Goal: Task Accomplishment & Management: Complete application form

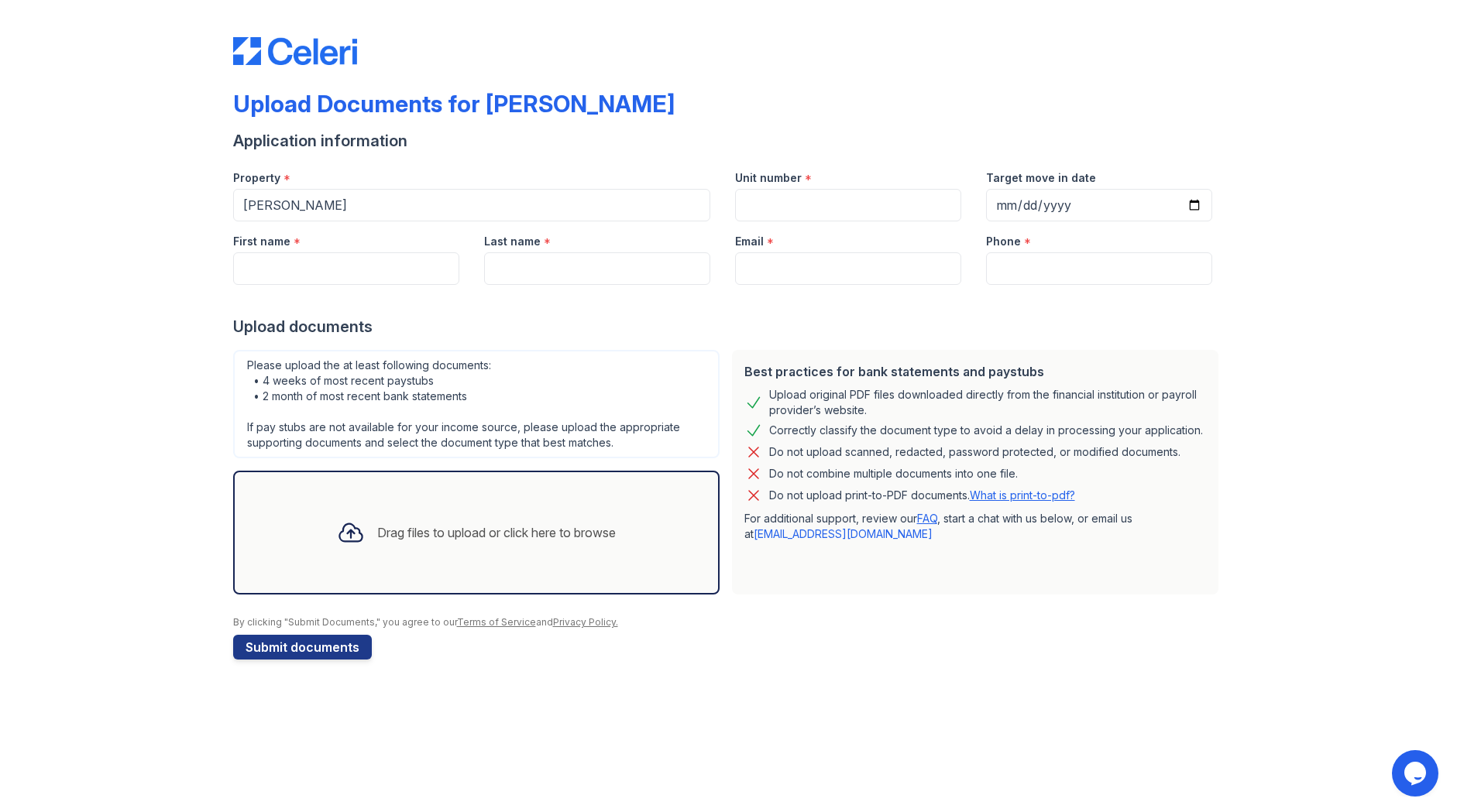
click at [1253, 139] on div "Upload Documents for [PERSON_NAME] Application information Property * [PERSON_N…" at bounding box center [728, 345] width 1407 height 690
click at [1136, 212] on input "Target move in date" at bounding box center [1099, 205] width 226 height 32
click at [1196, 209] on input "Target move in date" at bounding box center [1099, 205] width 226 height 32
type input "[DATE]"
click at [869, 211] on input "Unit number" at bounding box center [848, 205] width 226 height 32
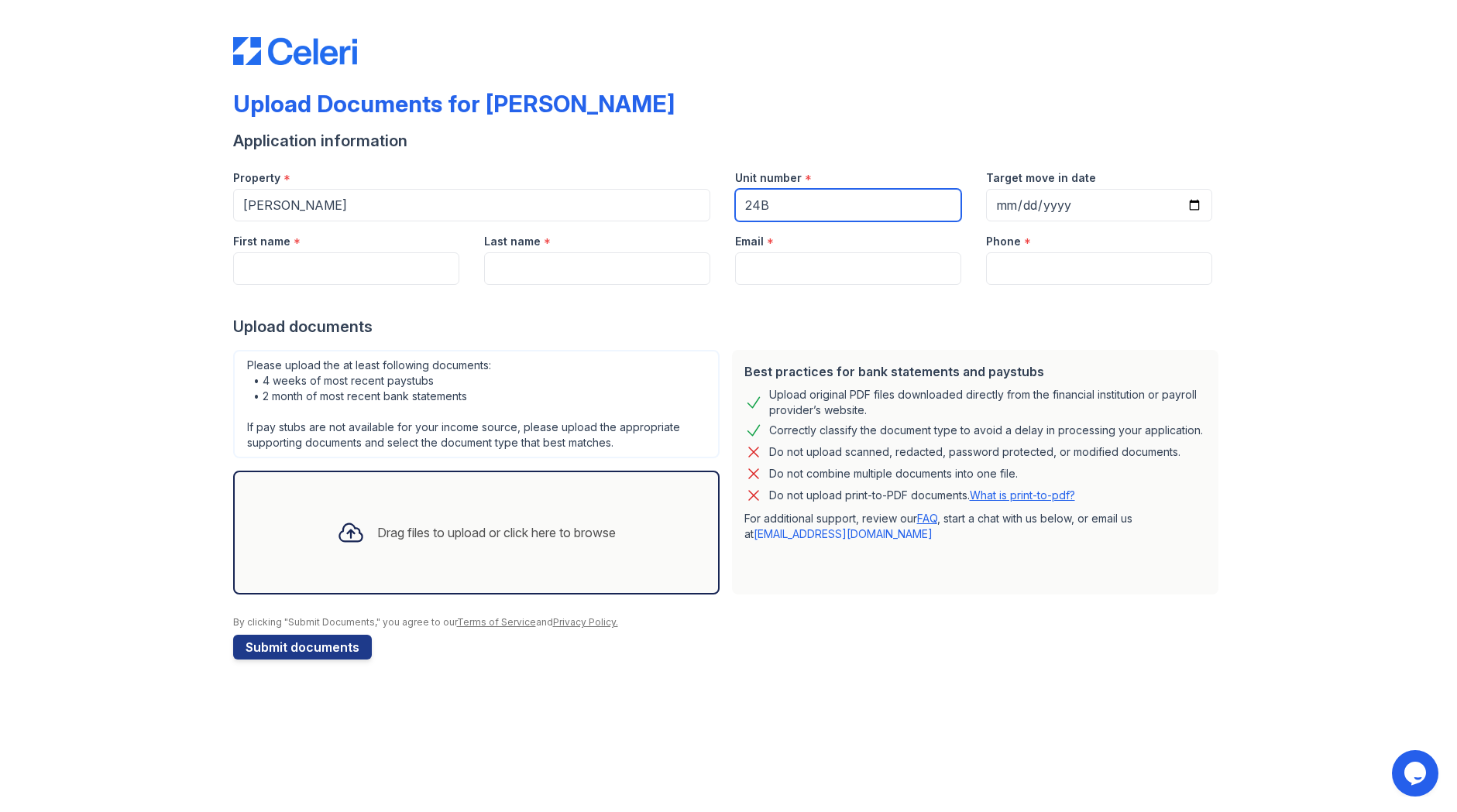
type input "24B"
click at [405, 270] on input "First name" at bounding box center [346, 268] width 226 height 32
type input "Bilguun"
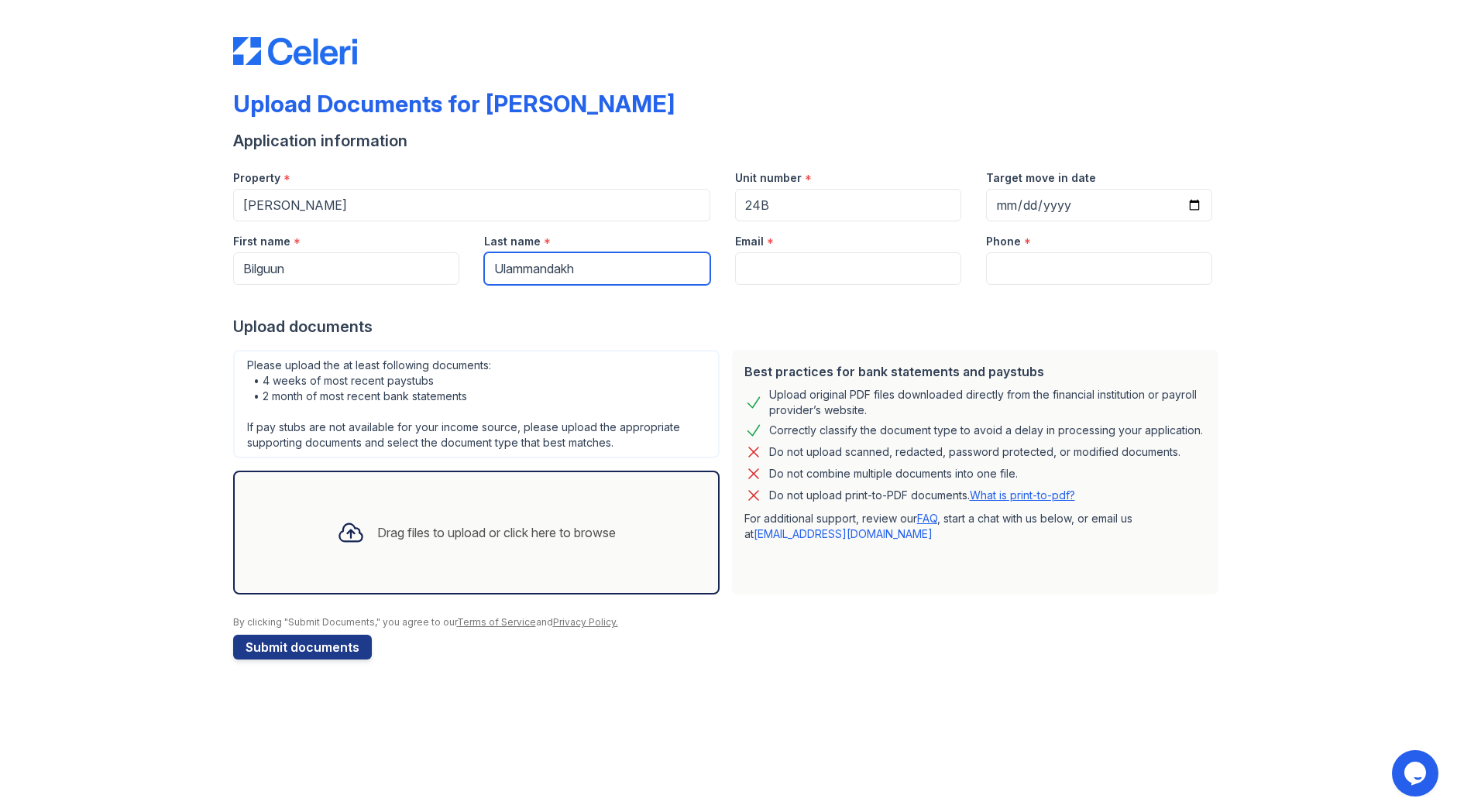
type input "Ulammandakh"
click at [807, 264] on input "Email" at bounding box center [848, 268] width 226 height 32
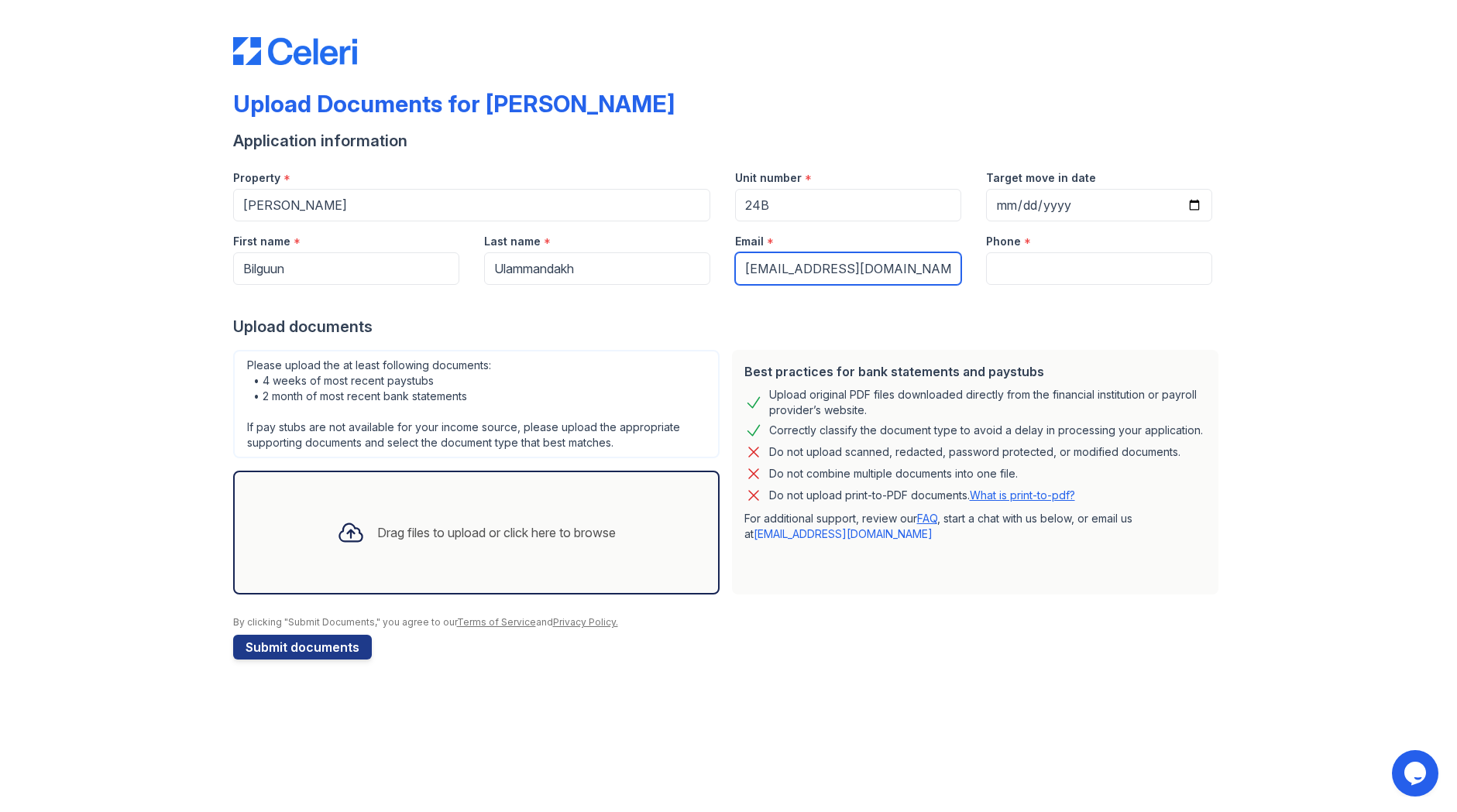
type input "[EMAIL_ADDRESS][DOMAIN_NAME]"
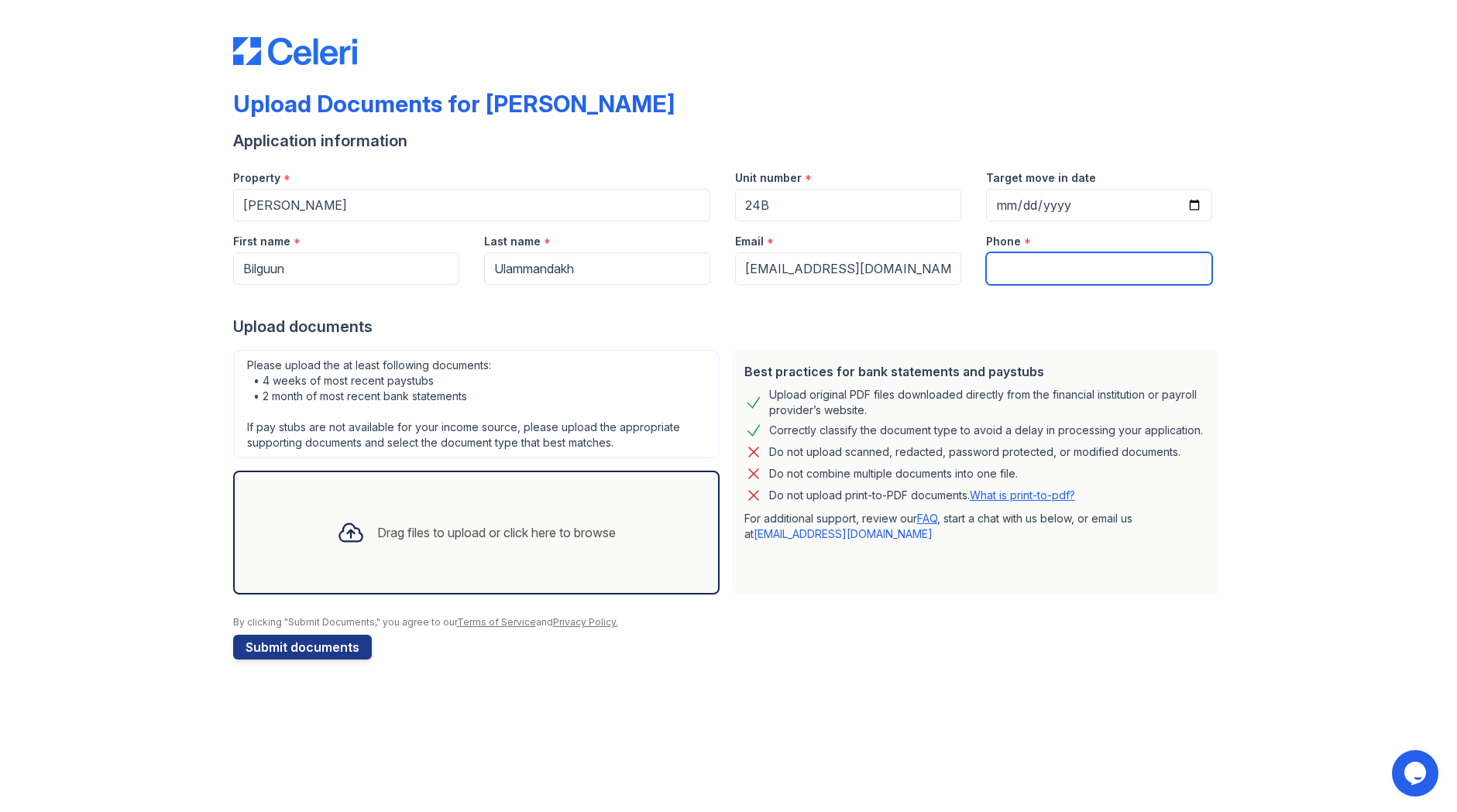
click at [1032, 275] on input "Phone" at bounding box center [1099, 268] width 226 height 32
type input "6174706758"
click at [591, 432] on div "Please upload the at least following documents: • 4 weeks of most recent paystu…" at bounding box center [476, 404] width 486 height 108
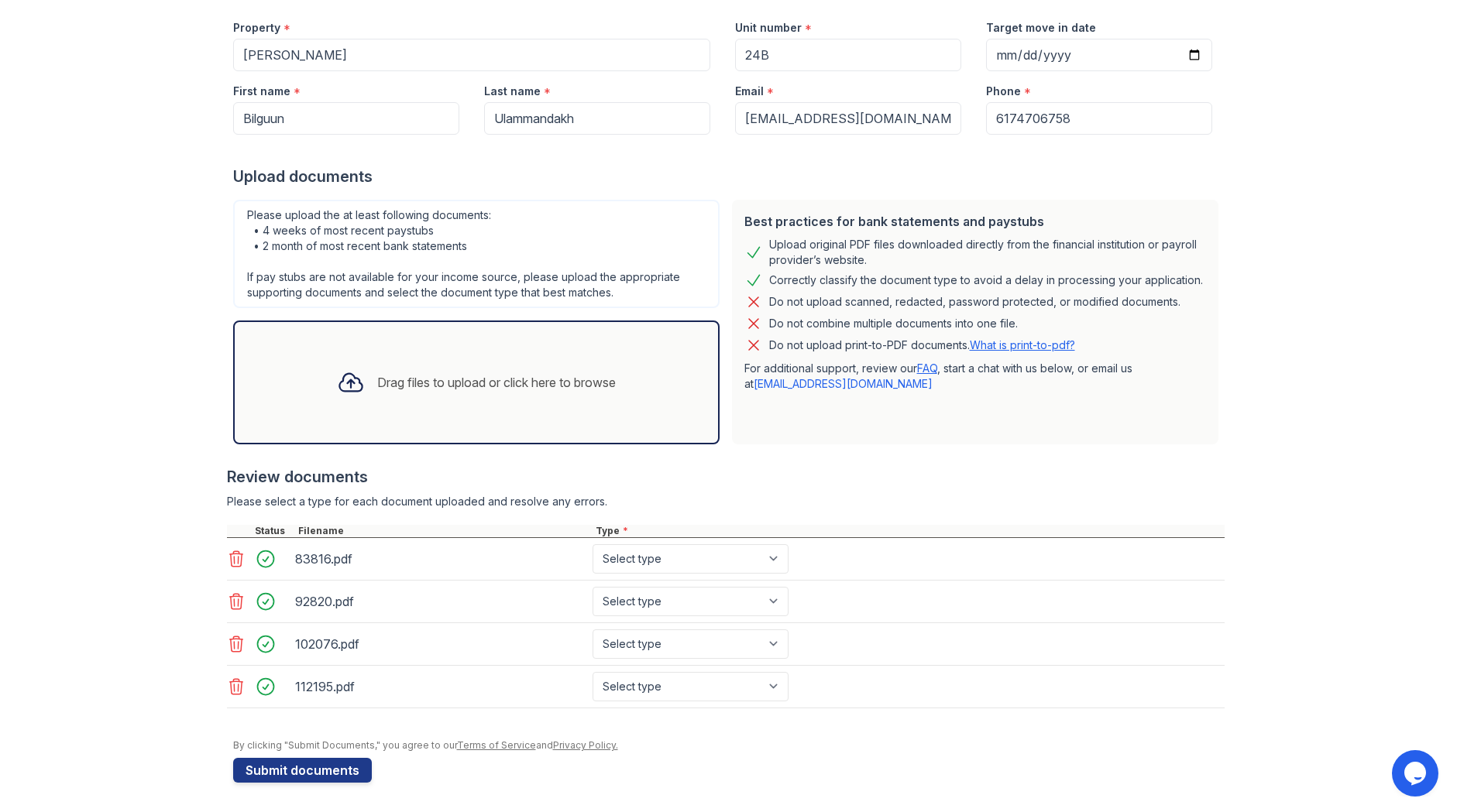
scroll to position [152, 0]
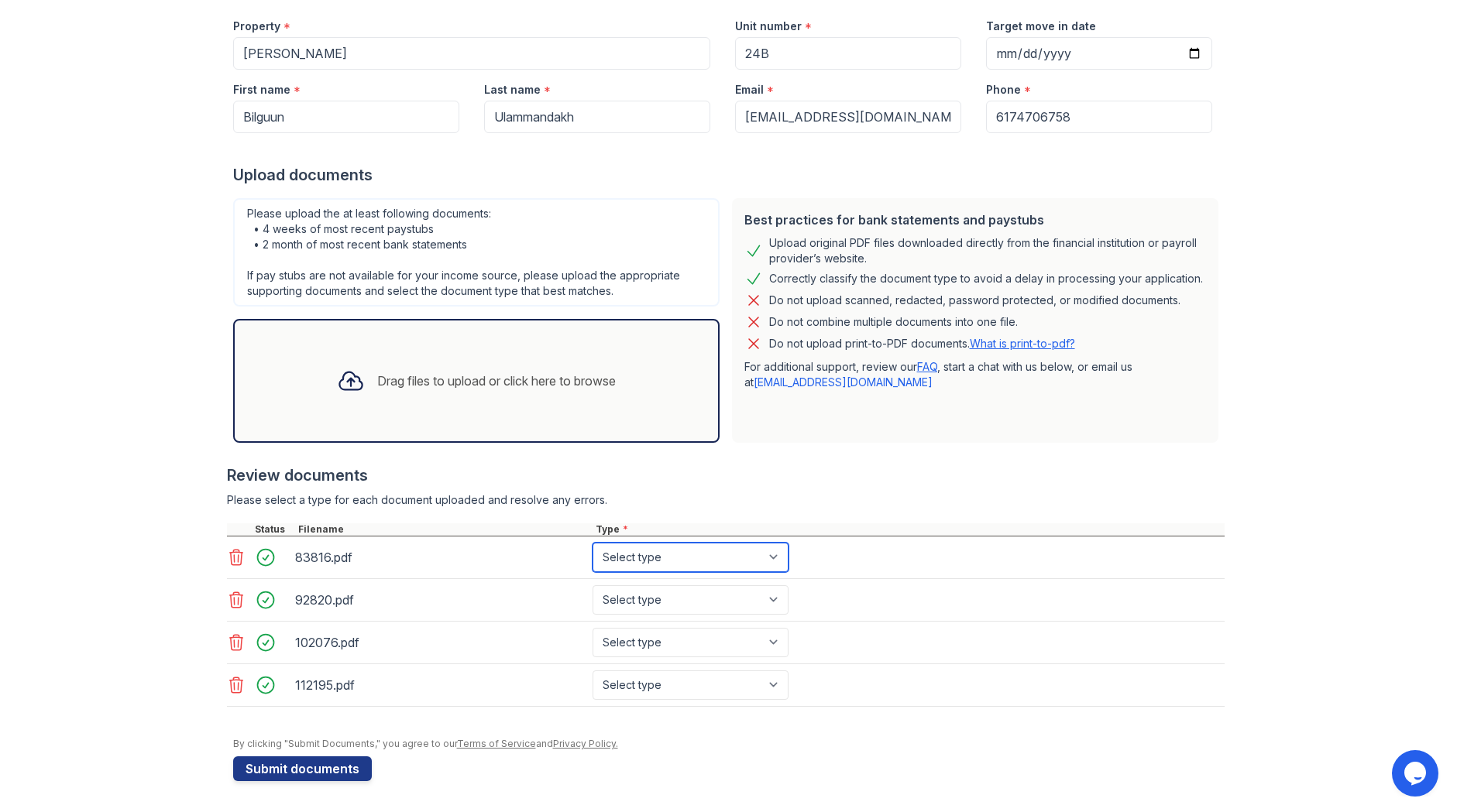
click at [764, 561] on select "Select type Paystub Bank Statement Offer Letter Tax Documents Benefit Award Let…" at bounding box center [690, 557] width 196 height 29
select select "paystub"
click at [592, 543] on select "Select type Paystub Bank Statement Offer Letter Tax Documents Benefit Award Let…" at bounding box center [690, 557] width 196 height 29
click at [716, 603] on select "Select type Paystub Bank Statement Offer Letter Tax Documents Benefit Award Let…" at bounding box center [690, 599] width 196 height 29
select select "paystub"
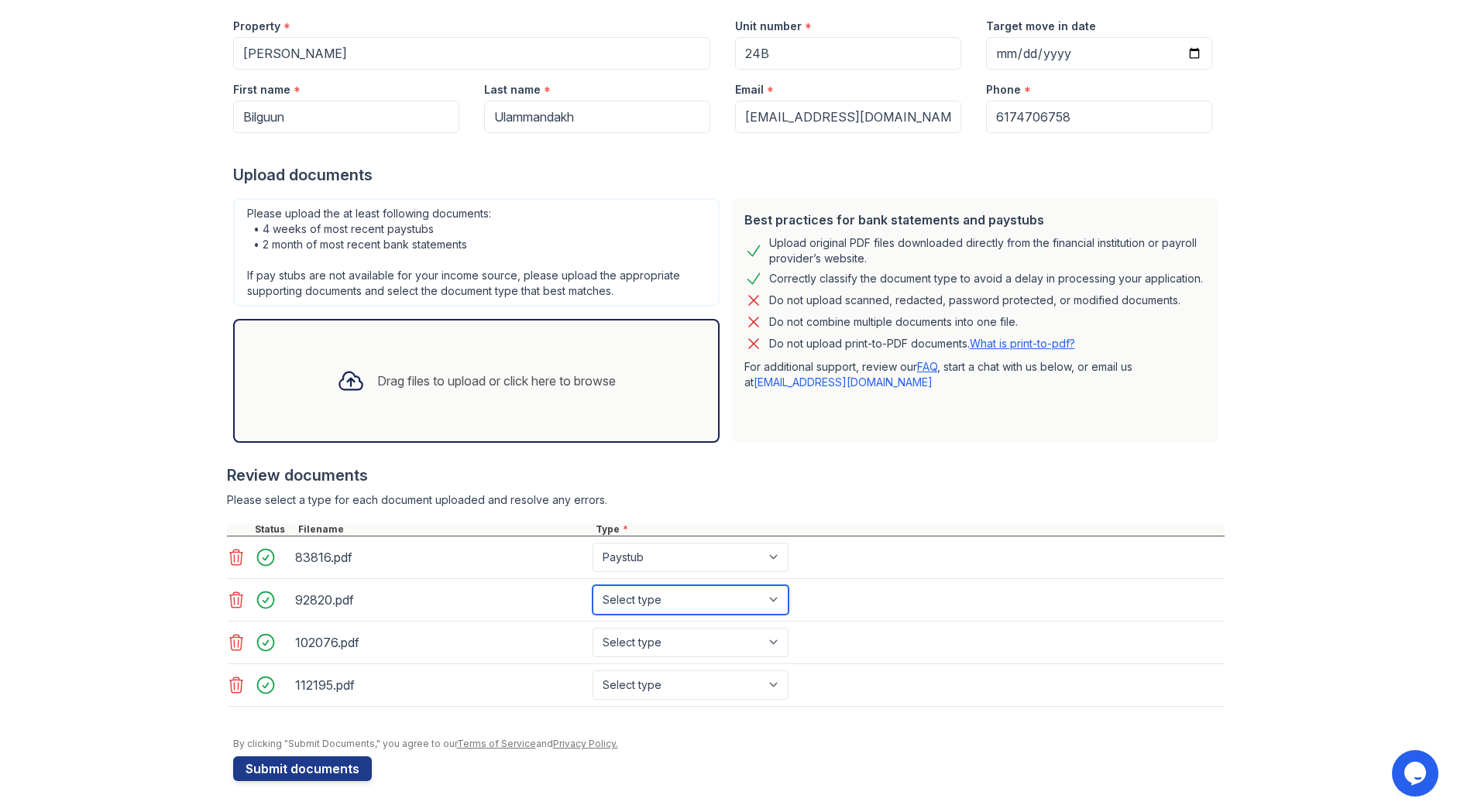
click at [592, 585] on select "Select type Paystub Bank Statement Offer Letter Tax Documents Benefit Award Let…" at bounding box center [690, 599] width 196 height 29
click at [669, 642] on select "Select type Paystub Bank Statement Offer Letter Tax Documents Benefit Award Let…" at bounding box center [690, 642] width 196 height 29
select select "paystub"
click at [592, 628] on select "Select type Paystub Bank Statement Offer Letter Tax Documents Benefit Award Let…" at bounding box center [690, 642] width 196 height 29
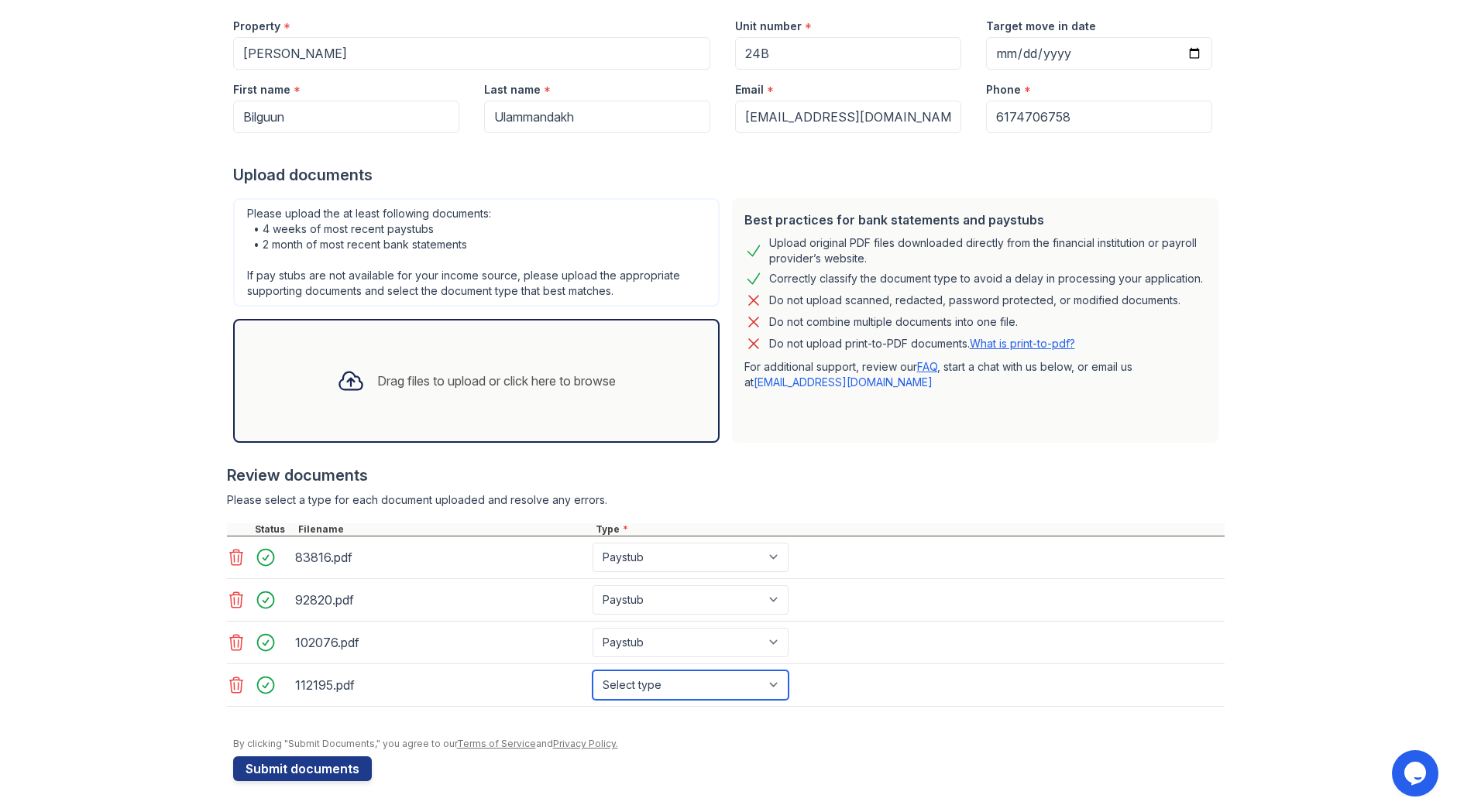
click at [636, 683] on select "Select type Paystub Bank Statement Offer Letter Tax Documents Benefit Award Let…" at bounding box center [690, 685] width 196 height 29
select select "paystub"
click at [592, 670] on select "Select type Paystub Bank Statement Offer Letter Tax Documents Benefit Award Let…" at bounding box center [690, 685] width 196 height 29
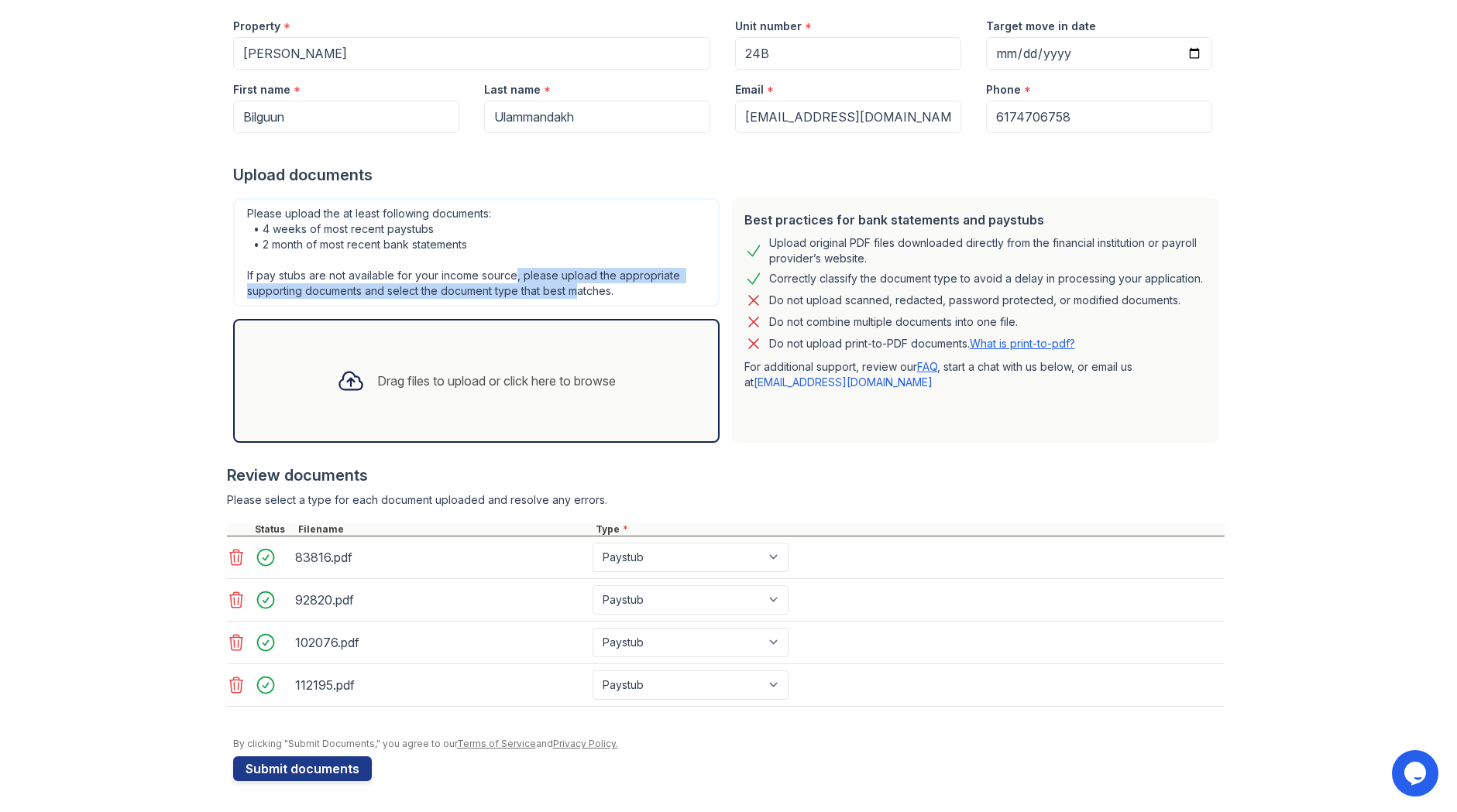
drag, startPoint x: 513, startPoint y: 279, endPoint x: 580, endPoint y: 297, distance: 69.4
click at [580, 297] on div "Please upload the at least following documents: • 4 weeks of most recent paystu…" at bounding box center [476, 252] width 486 height 108
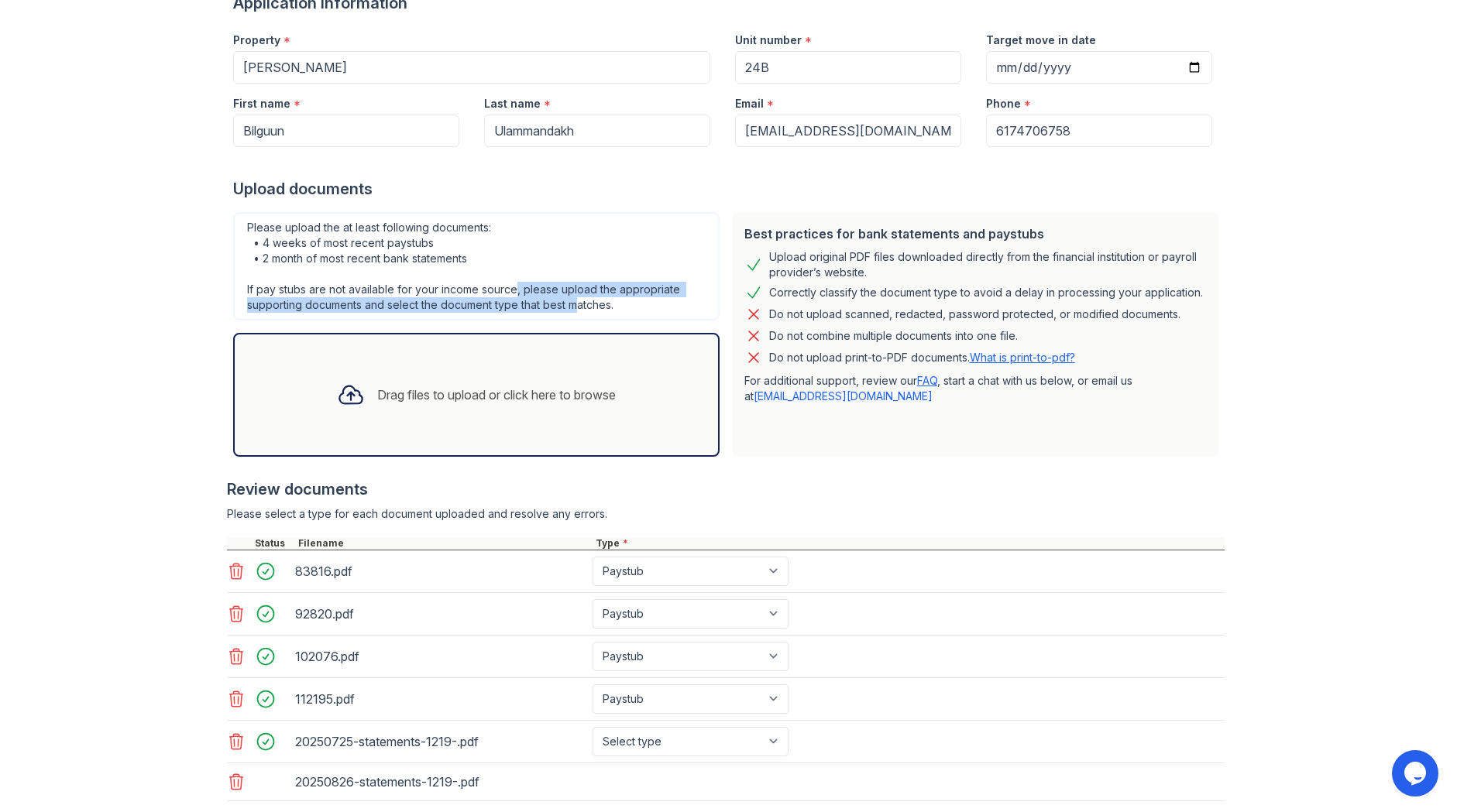
scroll to position [232, 0]
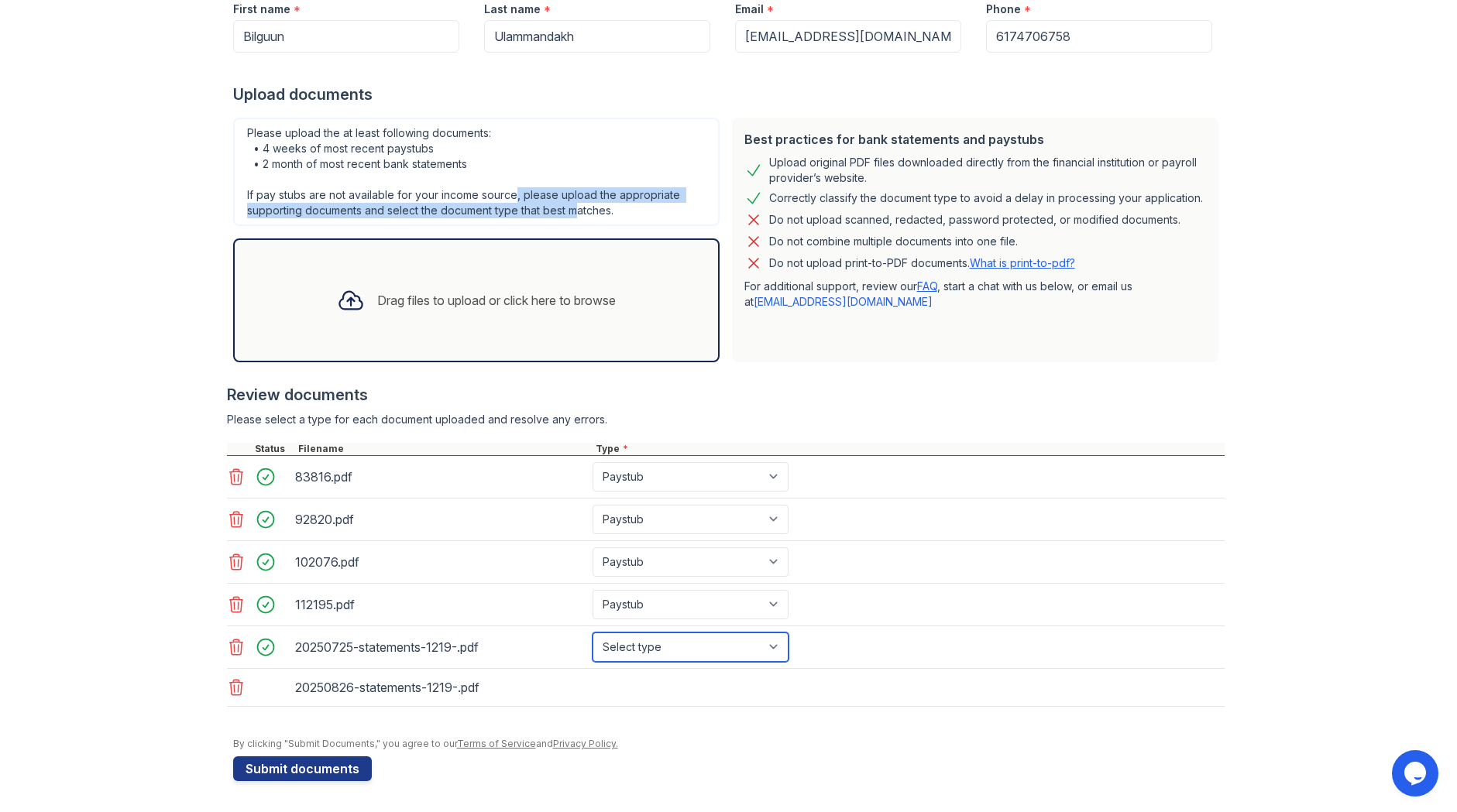
click at [626, 651] on select "Select type Paystub Bank Statement Offer Letter Tax Documents Benefit Award Let…" at bounding box center [690, 647] width 196 height 29
select select "bank_statement"
click at [592, 632] on select "Select type Paystub Bank Statement Offer Letter Tax Documents Benefit Award Let…" at bounding box center [690, 647] width 196 height 29
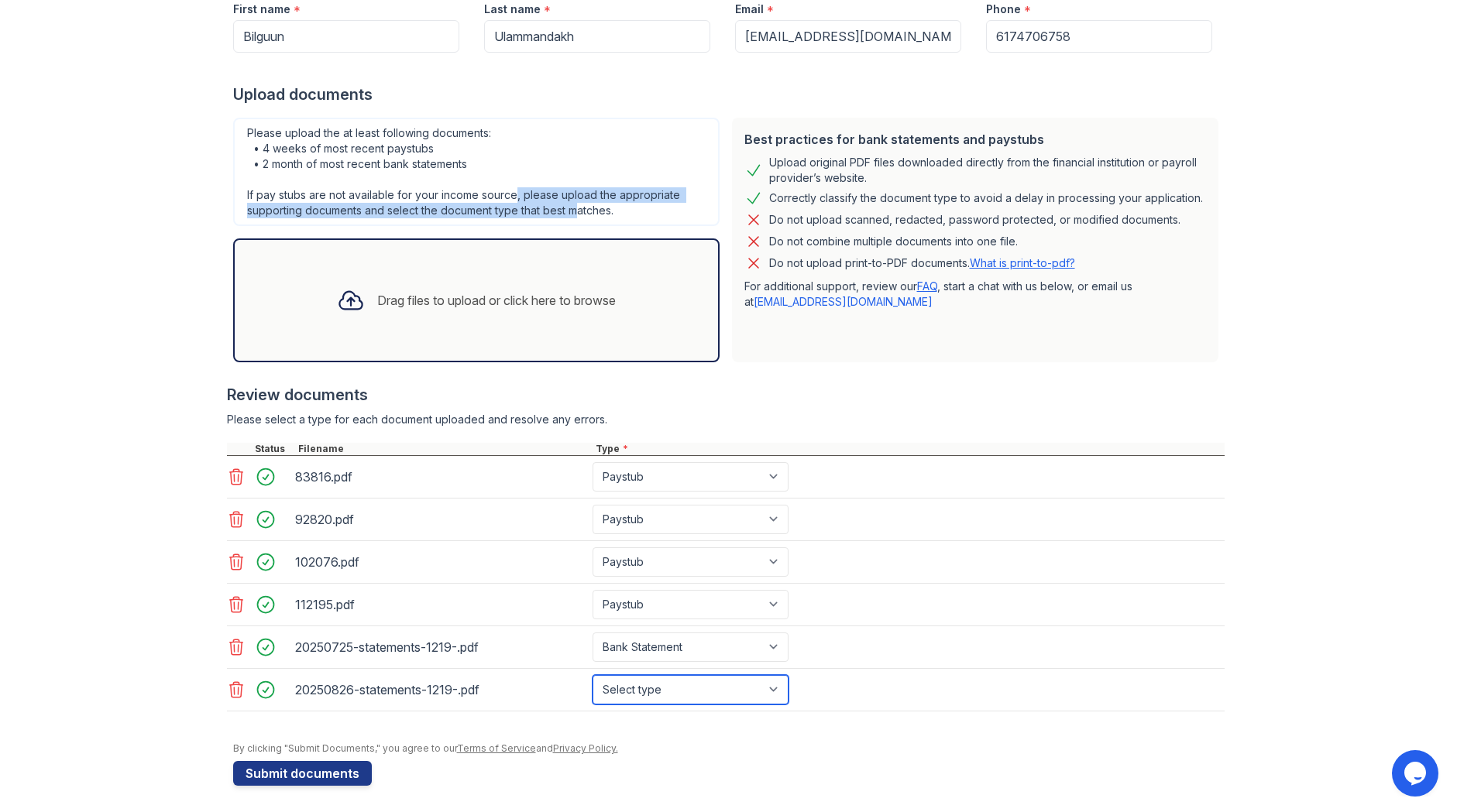
click at [632, 699] on select "Select type Paystub Bank Statement Offer Letter Tax Documents Benefit Award Let…" at bounding box center [690, 689] width 196 height 29
select select "bank_statement"
click at [592, 675] on select "Select type Paystub Bank Statement Offer Letter Tax Documents Benefit Award Let…" at bounding box center [690, 689] width 196 height 29
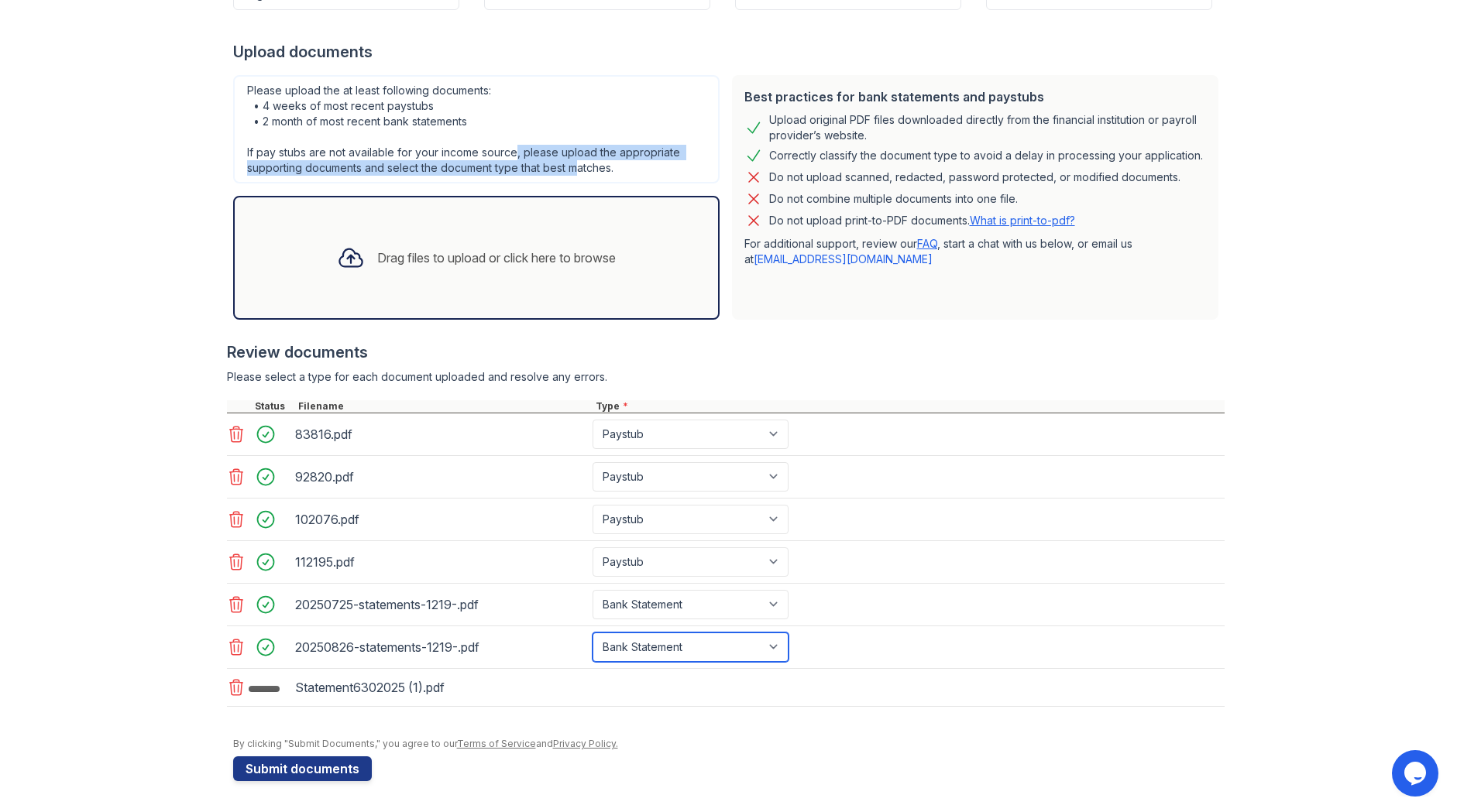
scroll to position [279, 0]
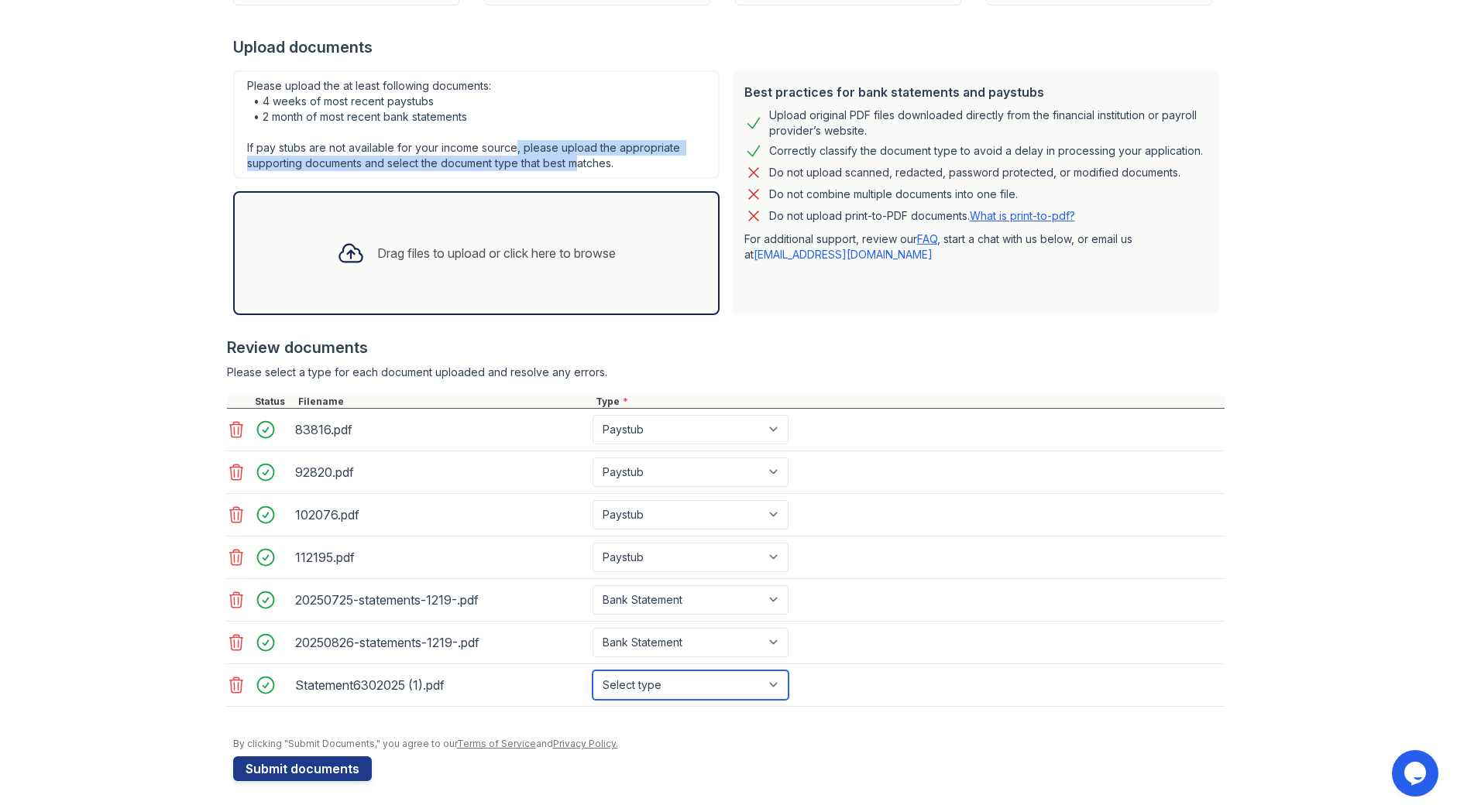
click at [668, 693] on select "Select type Paystub Bank Statement Offer Letter Tax Documents Benefit Award Let…" at bounding box center [690, 685] width 196 height 29
click at [592, 670] on select "Select type Paystub Bank Statement Offer Letter Tax Documents Benefit Award Let…" at bounding box center [690, 685] width 196 height 29
click at [672, 689] on select "Select type Paystub Bank Statement Offer Letter Tax Documents Benefit Award Let…" at bounding box center [690, 685] width 196 height 29
click at [592, 670] on select "Select type Paystub Bank Statement Offer Letter Tax Documents Benefit Award Let…" at bounding box center [690, 685] width 196 height 29
click at [732, 684] on select "Select type Paystub Bank Statement Offer Letter Tax Documents Benefit Award Let…" at bounding box center [690, 685] width 196 height 29
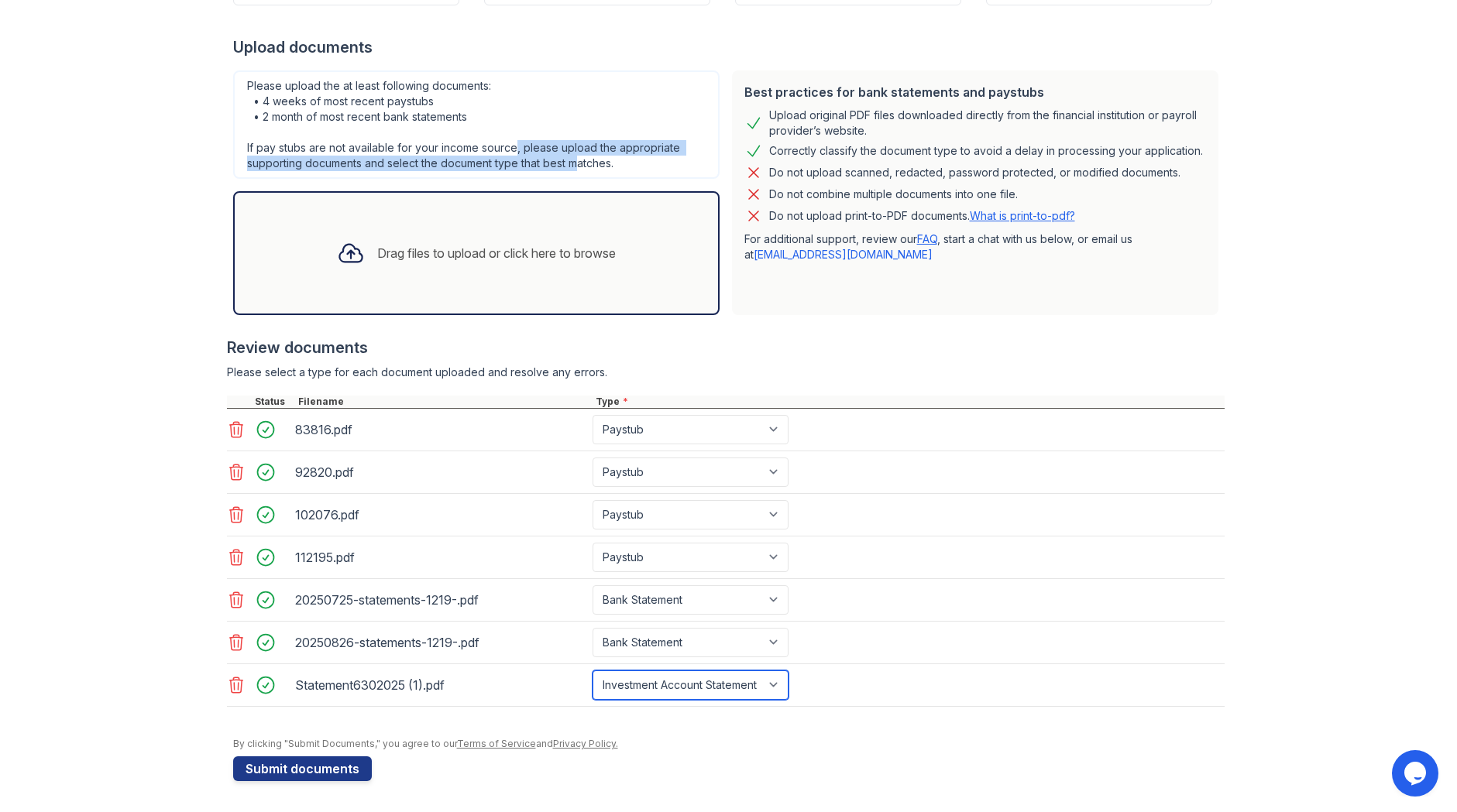
select select "bank_statement"
click at [592, 670] on select "Select type Paystub Bank Statement Offer Letter Tax Documents Benefit Award Let…" at bounding box center [690, 685] width 196 height 29
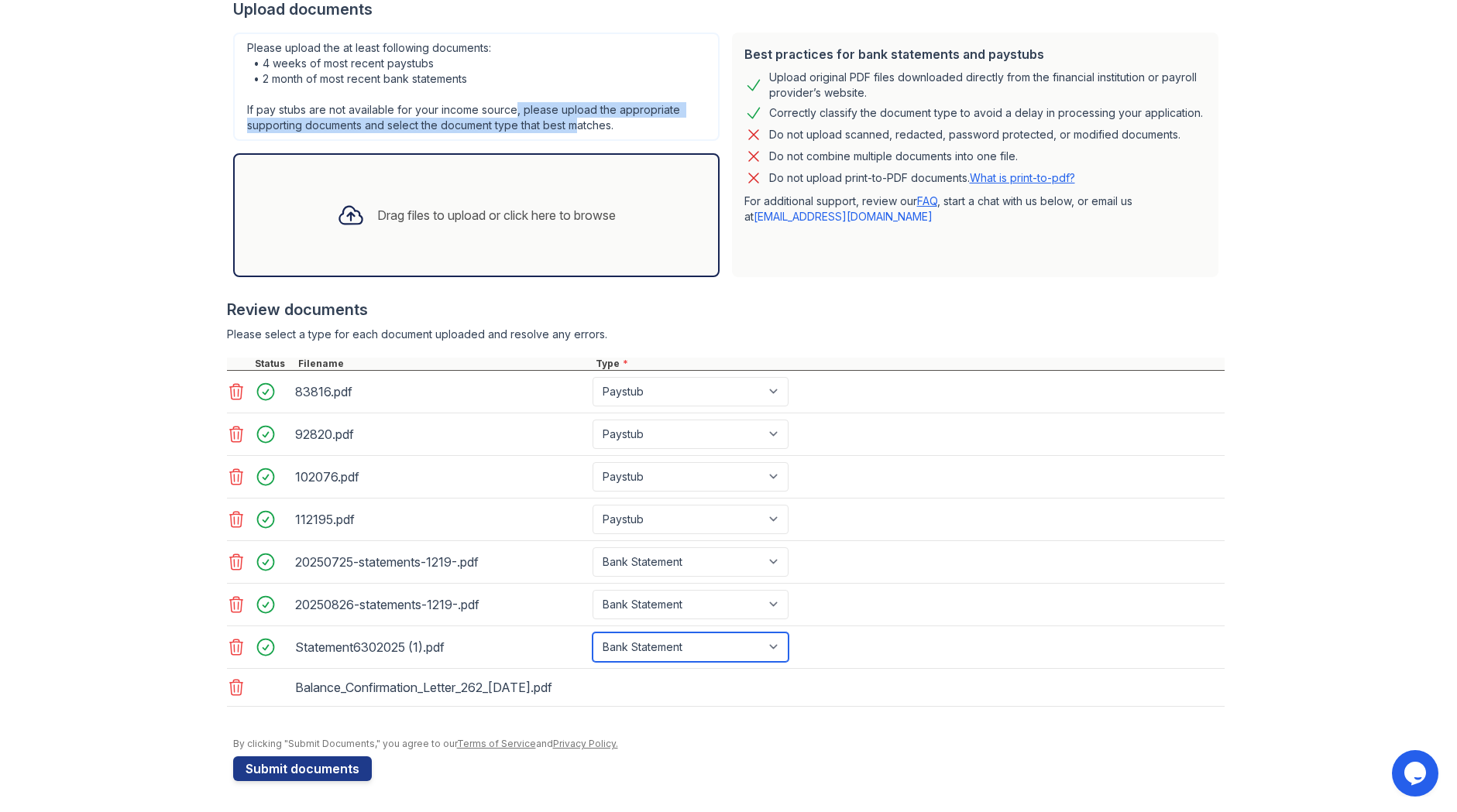
scroll to position [322, 0]
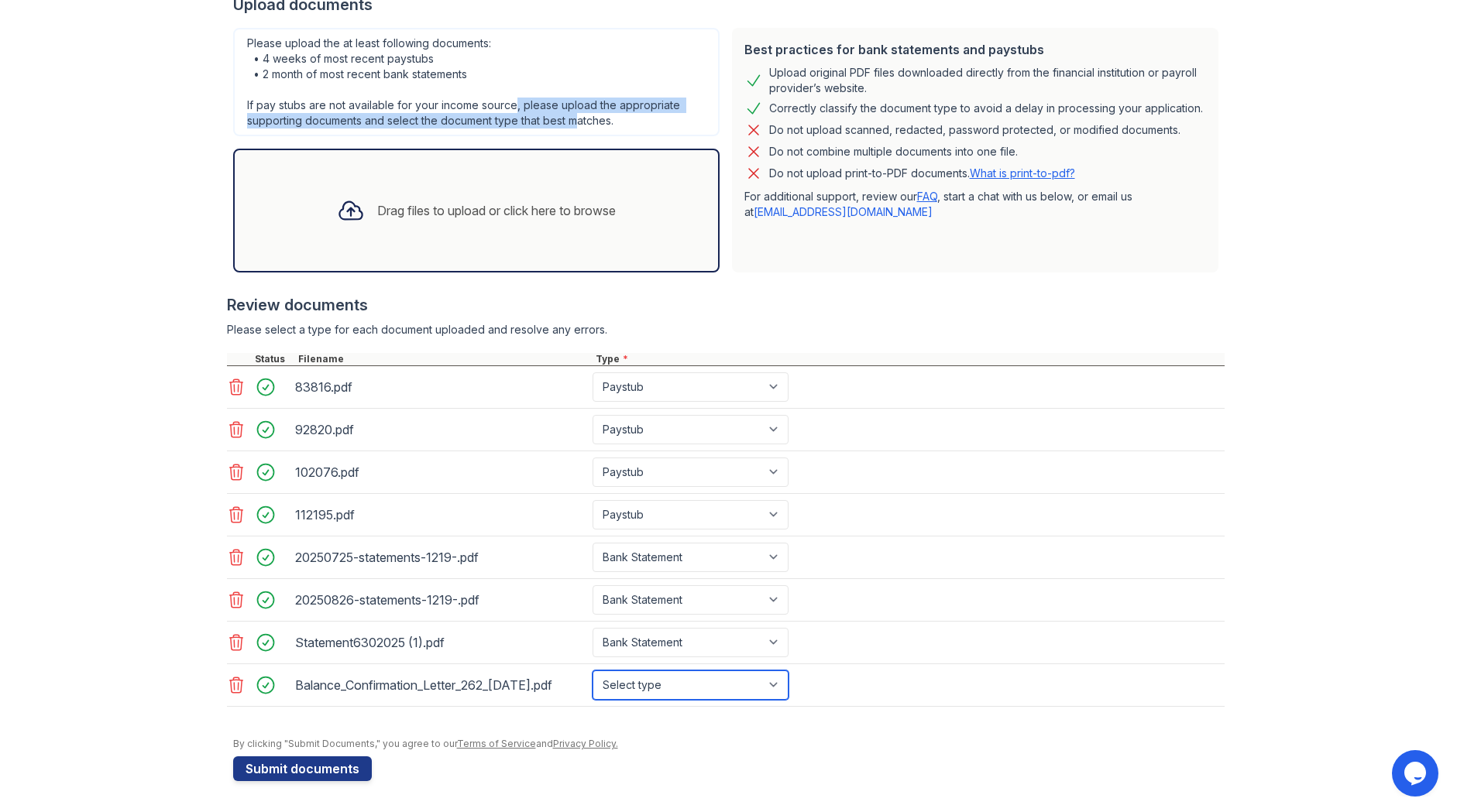
click at [671, 686] on select "Select type Paystub Bank Statement Offer Letter Tax Documents Benefit Award Let…" at bounding box center [690, 685] width 196 height 29
select select "investment_account_statement"
click at [592, 670] on select "Select type Paystub Bank Statement Offer Letter Tax Documents Benefit Award Let…" at bounding box center [690, 685] width 196 height 29
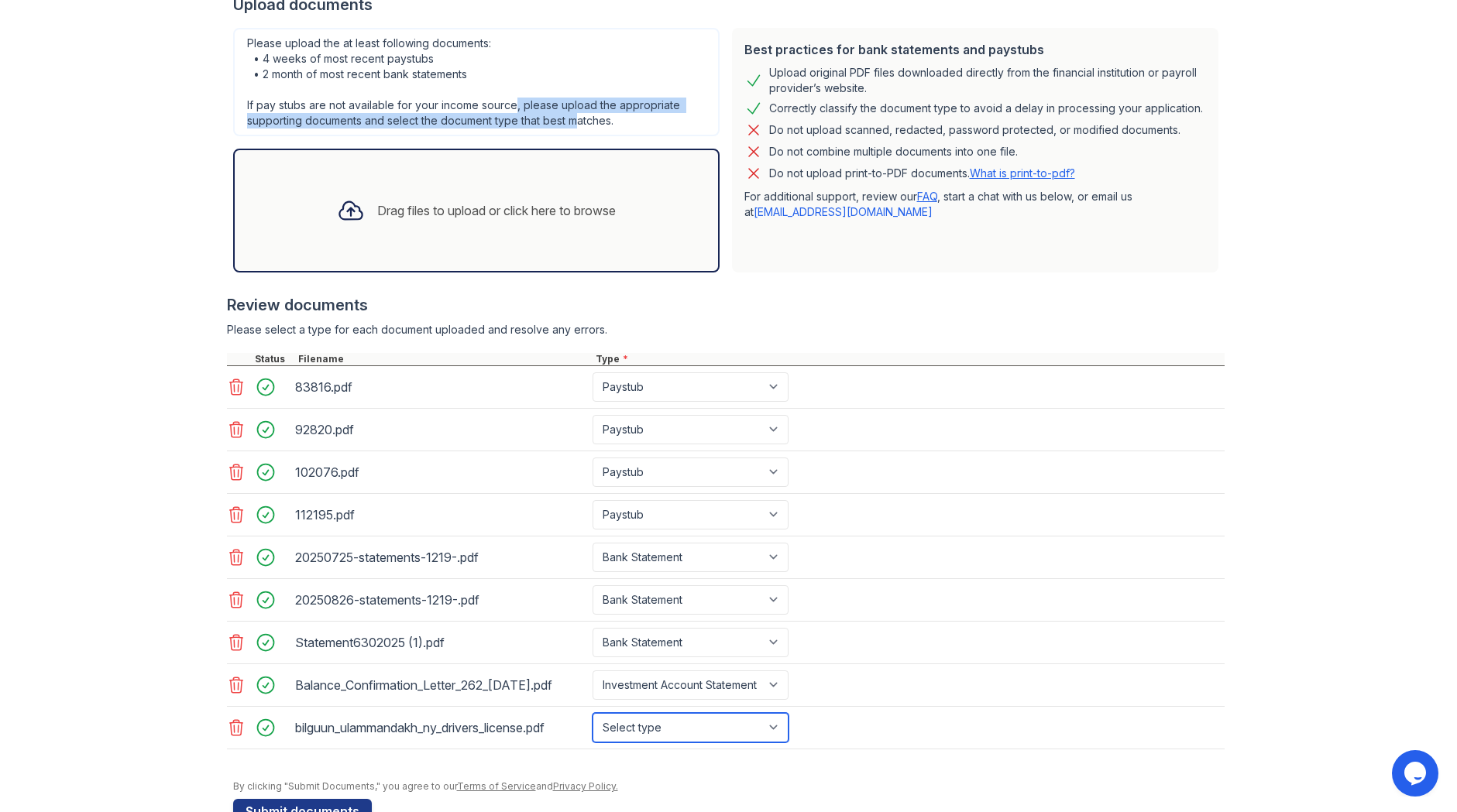
click at [709, 733] on select "Select type Paystub Bank Statement Offer Letter Tax Documents Benefit Award Let…" at bounding box center [690, 727] width 196 height 29
select select "other"
click at [592, 713] on select "Select type Paystub Bank Statement Offer Letter Tax Documents Benefit Award Let…" at bounding box center [690, 727] width 196 height 29
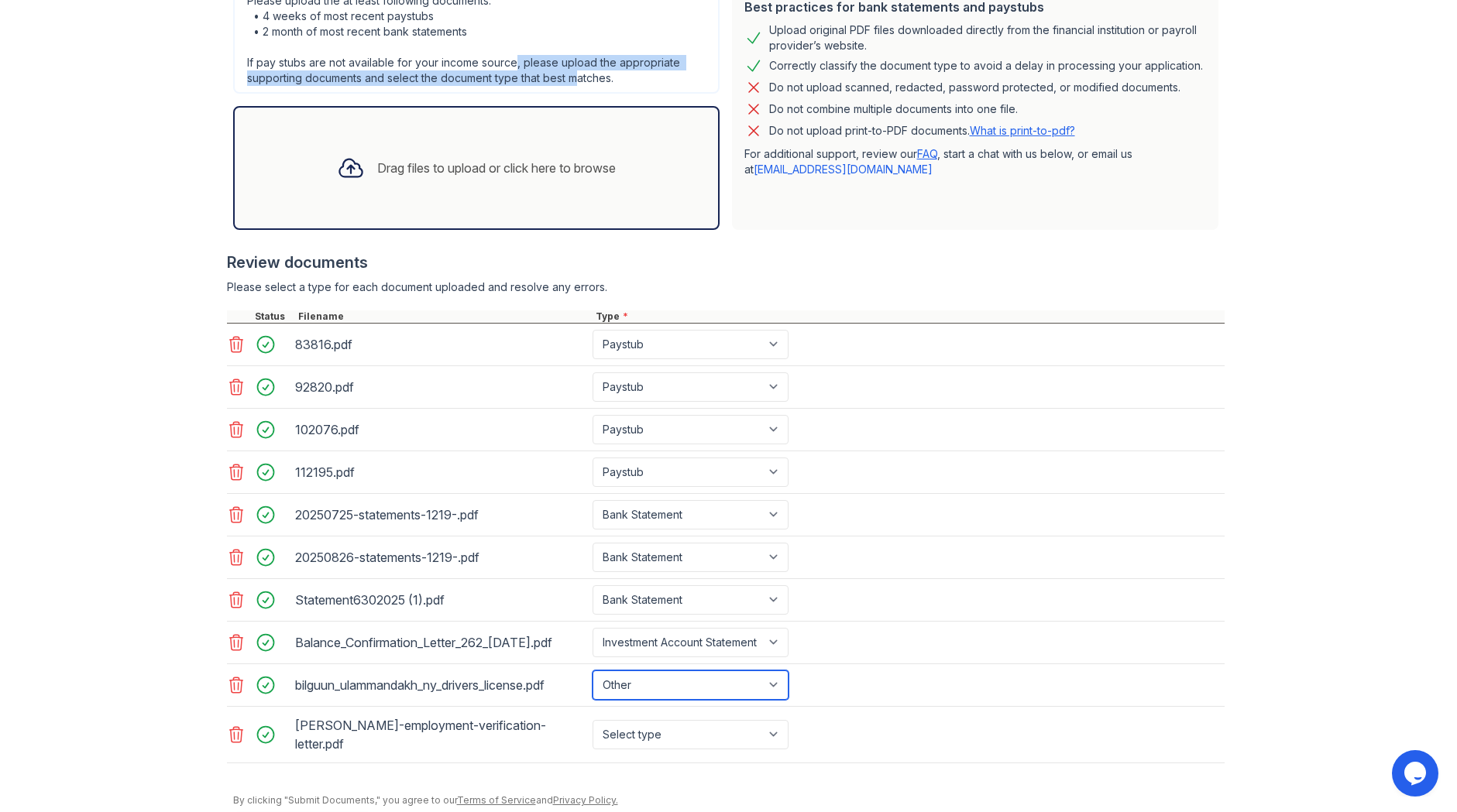
scroll to position [421, 0]
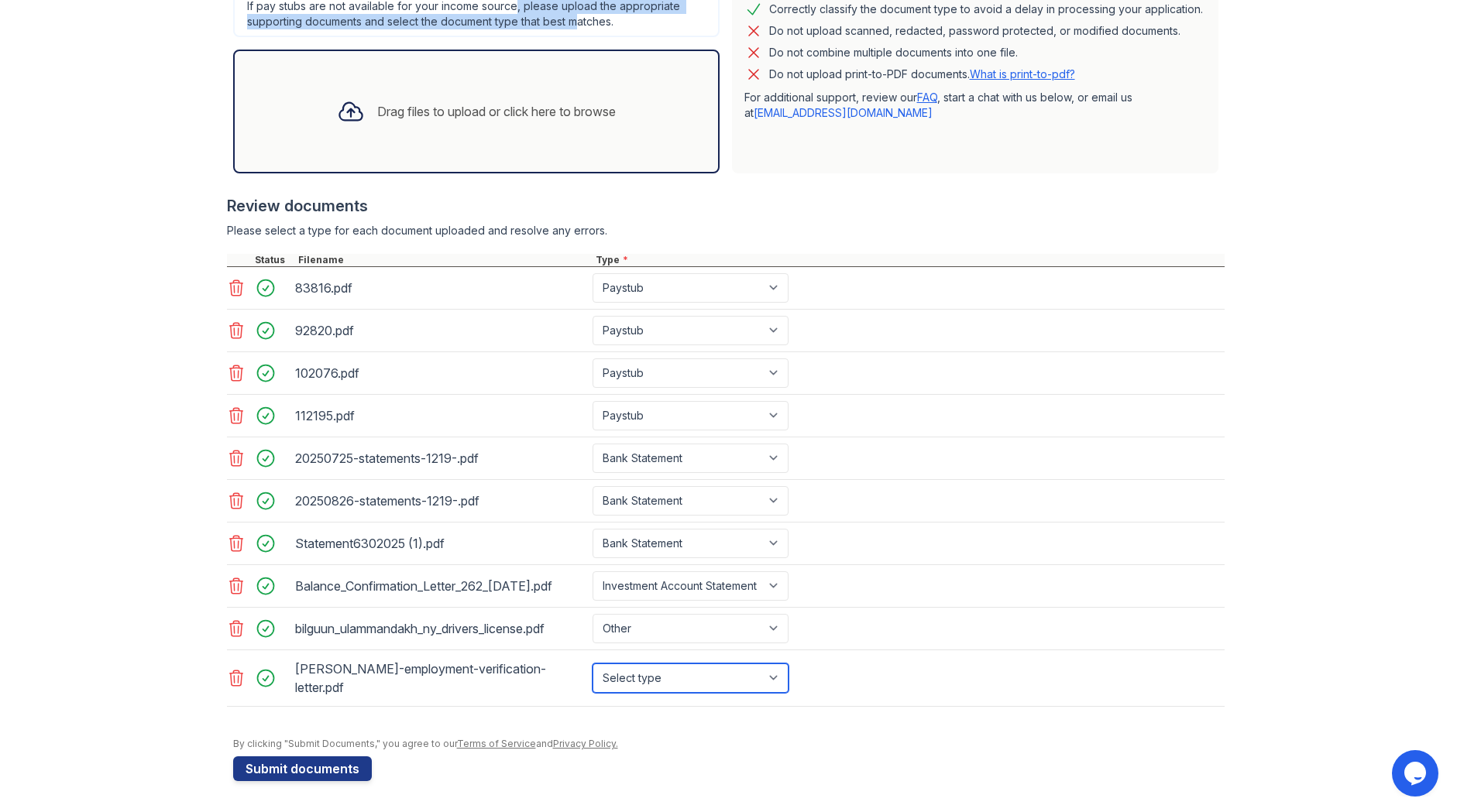
click at [653, 678] on select "Select type Paystub Bank Statement Offer Letter Tax Documents Benefit Award Let…" at bounding box center [690, 677] width 196 height 29
select select "other"
click at [592, 663] on select "Select type Paystub Bank Statement Offer Letter Tax Documents Benefit Award Let…" at bounding box center [690, 677] width 196 height 29
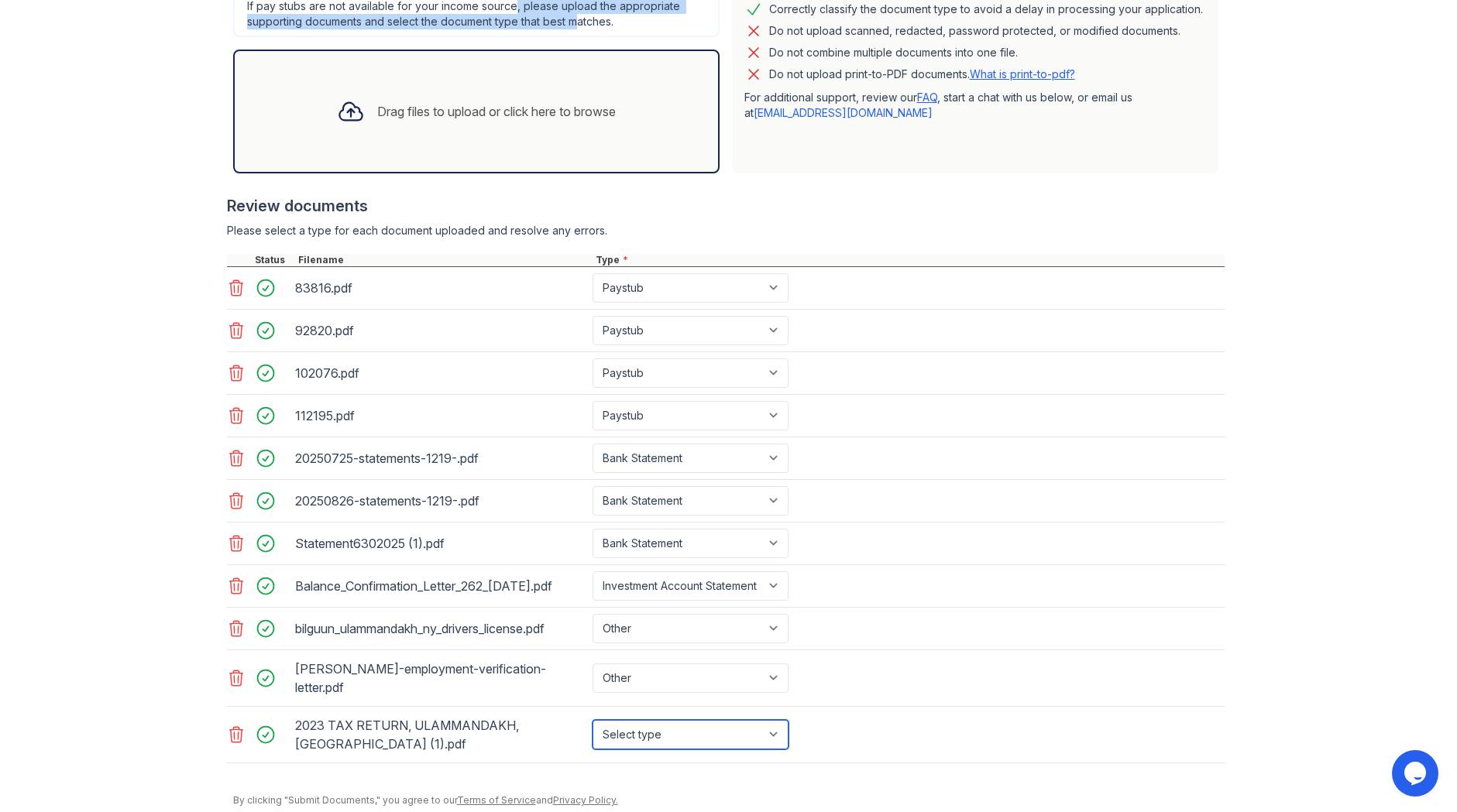
click at [678, 745] on select "Select type Paystub Bank Statement Offer Letter Tax Documents Benefit Award Let…" at bounding box center [690, 734] width 196 height 29
select select "tax_documents"
click at [592, 720] on select "Select type Paystub Bank Statement Offer Letter Tax Documents Benefit Award Let…" at bounding box center [690, 734] width 196 height 29
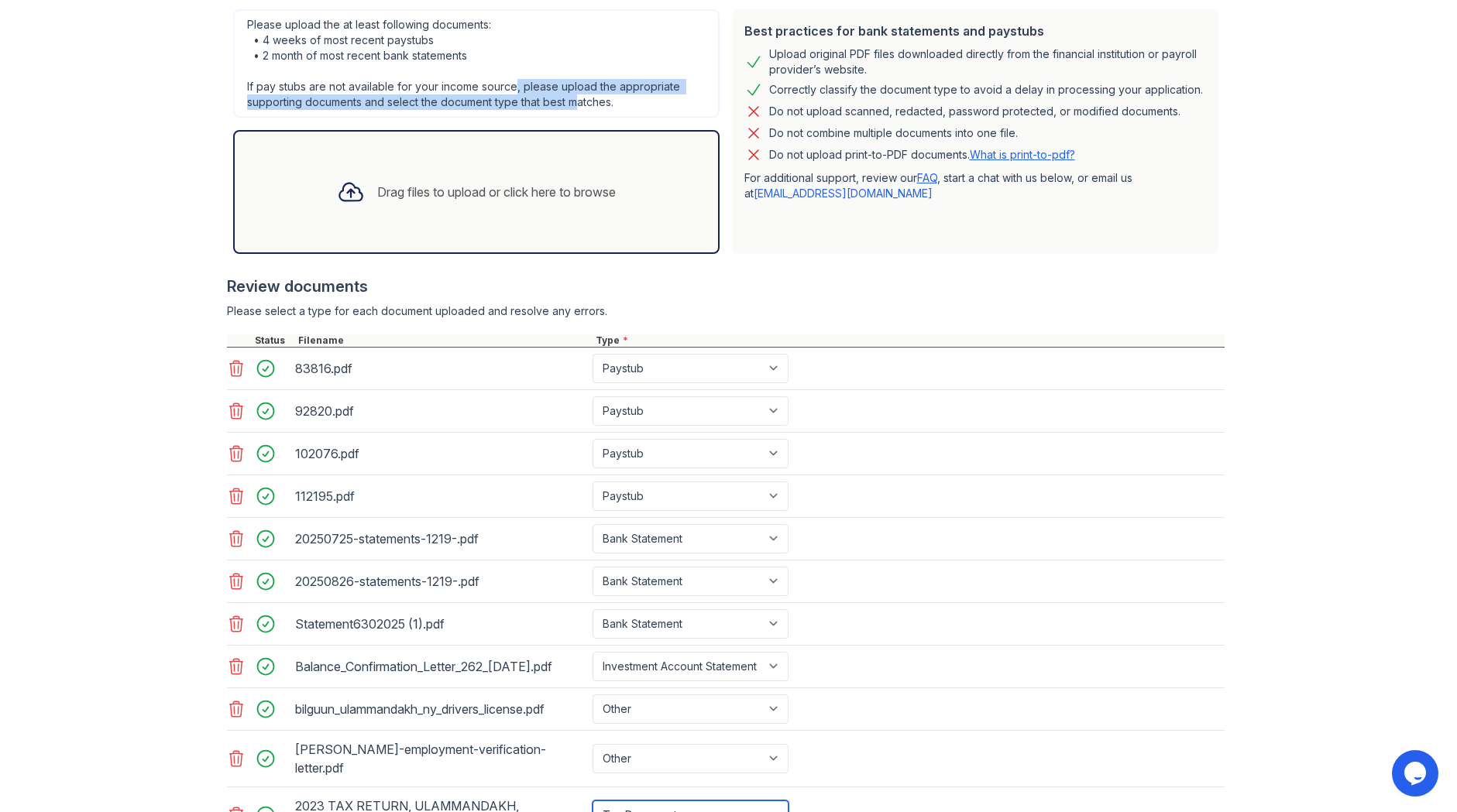
scroll to position [477, 0]
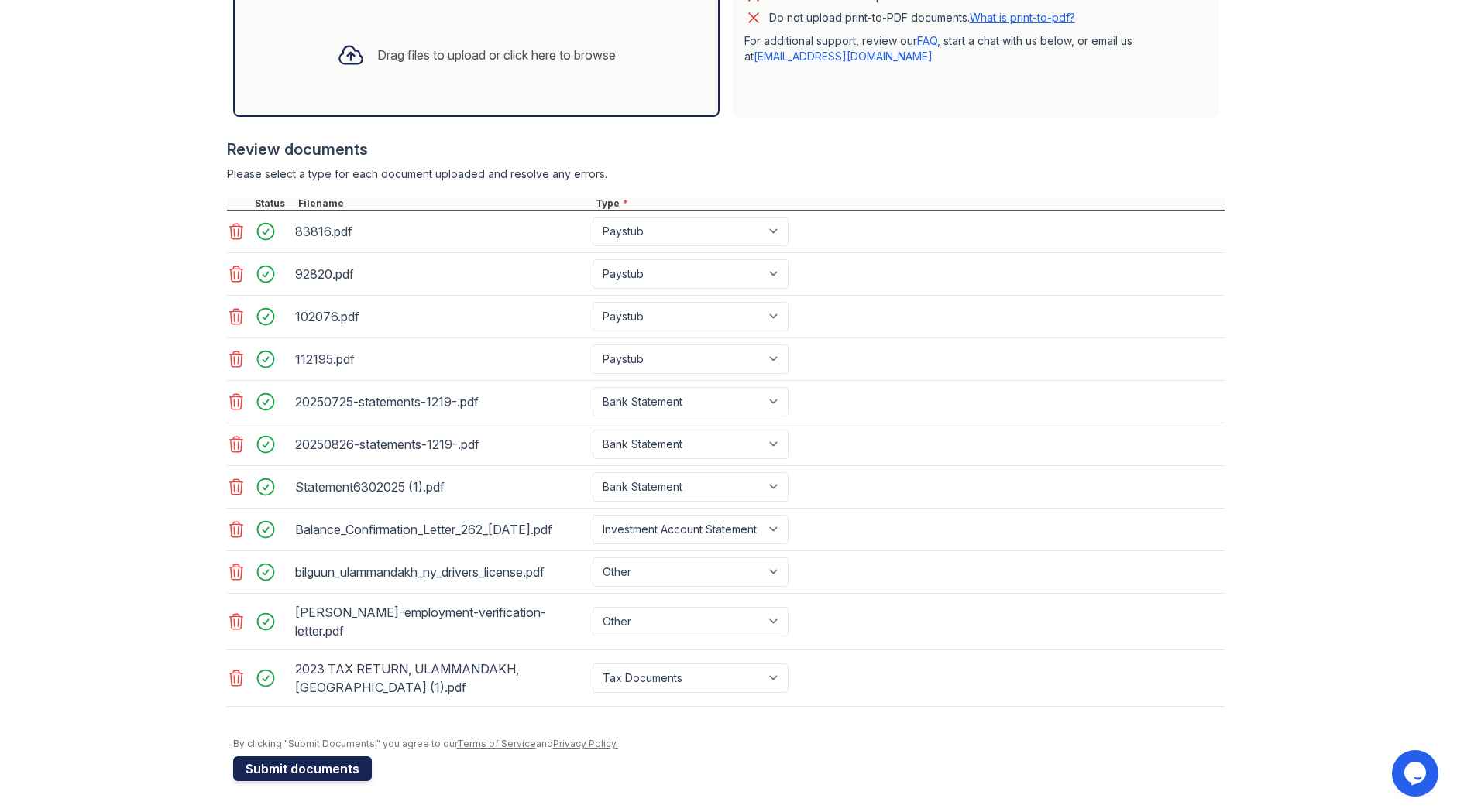
click at [322, 776] on button "Submit documents" at bounding box center [302, 768] width 139 height 25
